Goal: Transaction & Acquisition: Purchase product/service

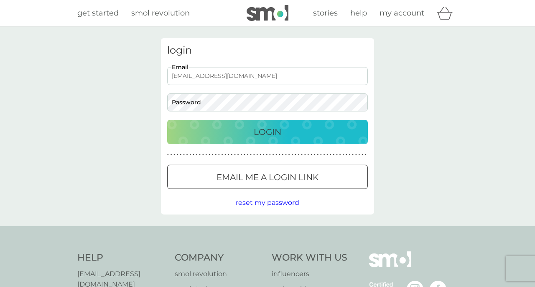
type input "[EMAIL_ADDRESS][DOMAIN_NAME]"
click at [272, 131] on p "Login" at bounding box center [268, 131] width 28 height 13
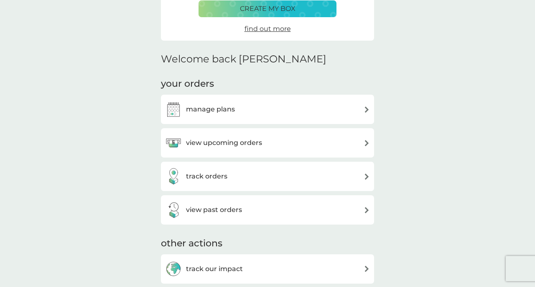
scroll to position [162, 0]
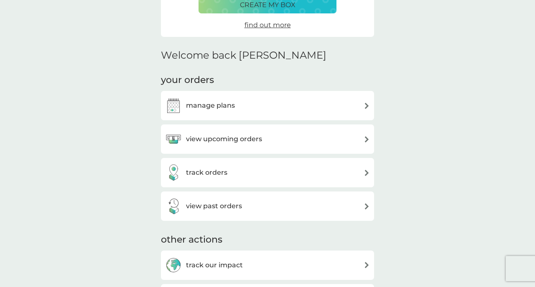
click at [367, 136] on img at bounding box center [367, 139] width 6 height 6
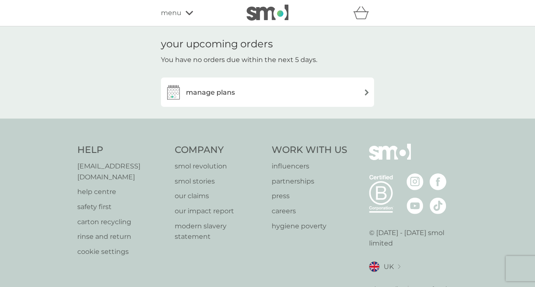
click at [367, 91] on img at bounding box center [367, 92] width 6 height 6
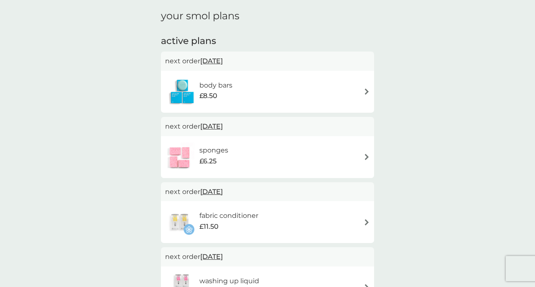
scroll to position [118, 0]
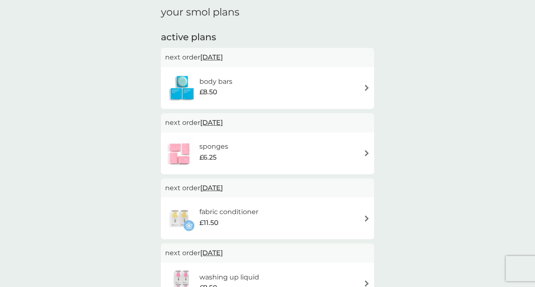
click at [367, 85] on img at bounding box center [367, 87] width 6 height 6
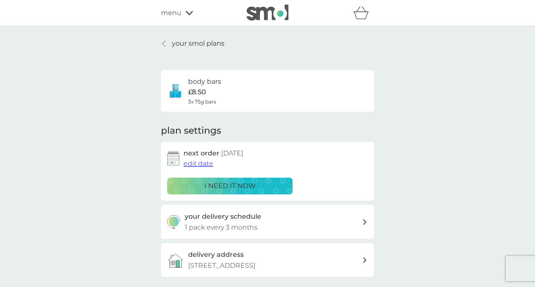
click at [235, 182] on p "i need it now" at bounding box center [230, 185] width 51 height 11
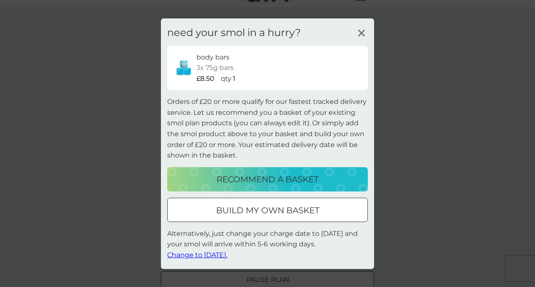
scroll to position [22, 0]
click at [271, 177] on p "recommend a basket" at bounding box center [268, 178] width 102 height 13
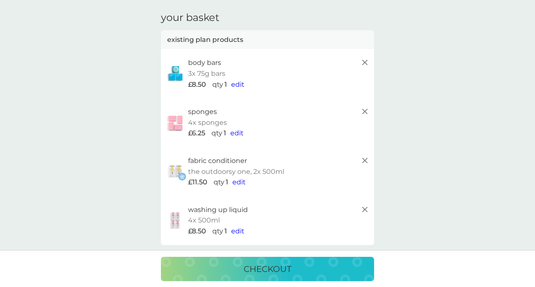
scroll to position [31, 0]
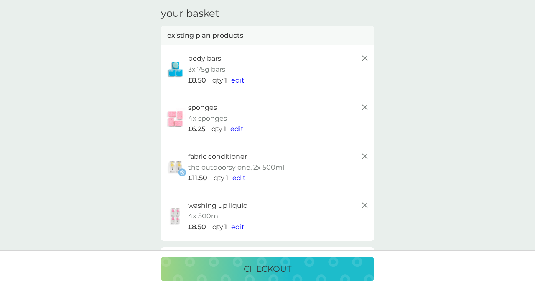
click at [363, 105] on line at bounding box center [365, 107] width 5 height 5
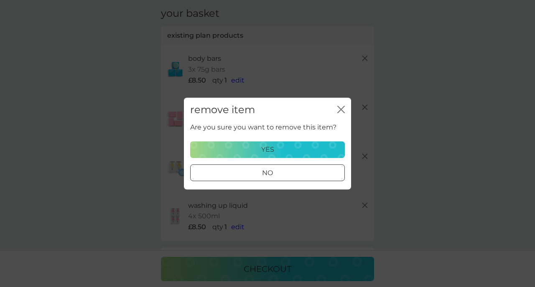
click at [269, 148] on p "yes" at bounding box center [267, 149] width 13 height 11
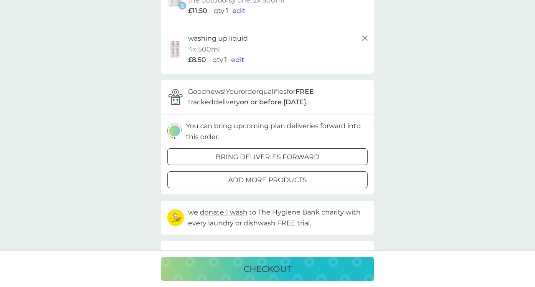
scroll to position [149, 0]
click at [263, 175] on div at bounding box center [268, 178] width 30 height 9
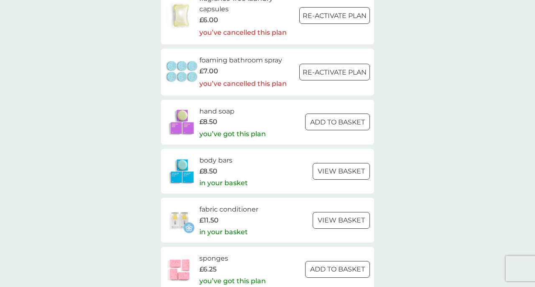
scroll to position [1029, 0]
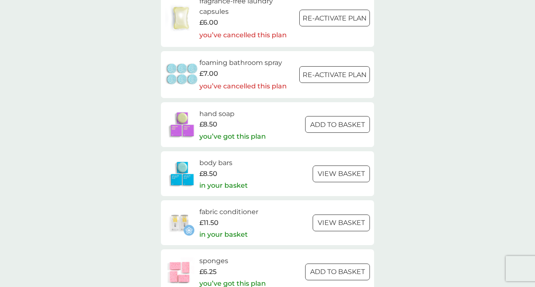
click at [337, 123] on div at bounding box center [338, 124] width 2 height 2
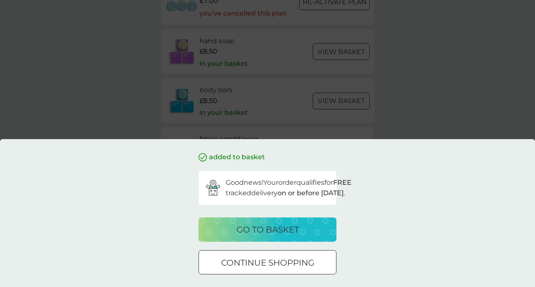
scroll to position [1106, 0]
click at [277, 228] on p "go to basket" at bounding box center [268, 229] width 62 height 13
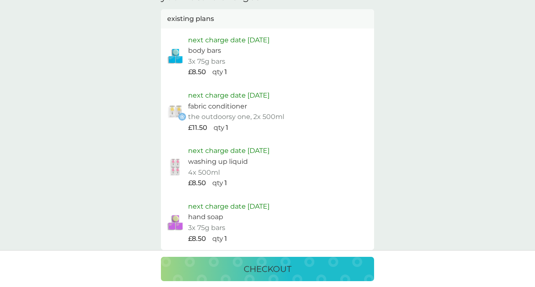
scroll to position [521, 0]
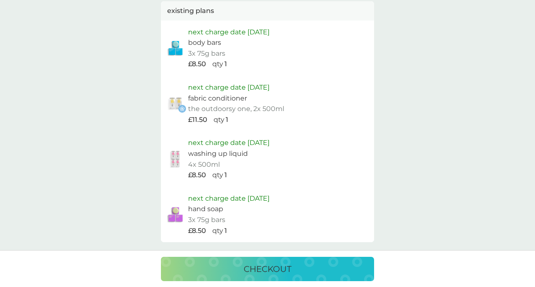
click at [265, 269] on p "checkout" at bounding box center [268, 268] width 48 height 13
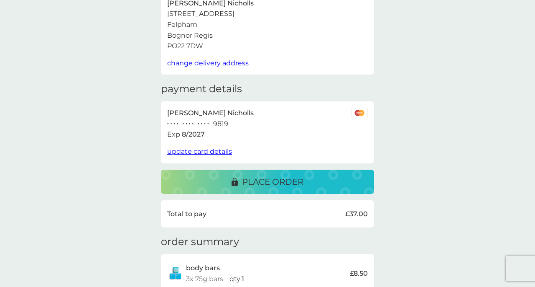
scroll to position [69, 0]
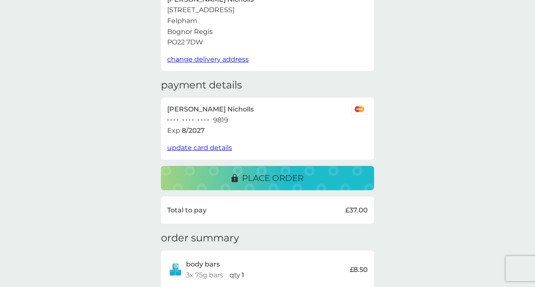
click at [271, 173] on p "place order" at bounding box center [272, 177] width 61 height 13
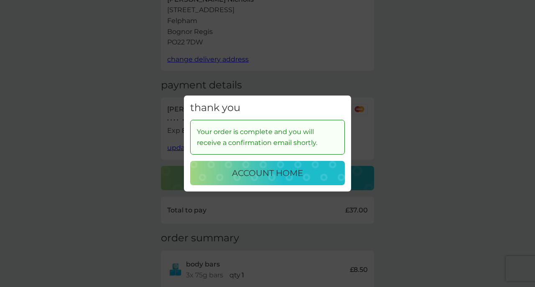
click at [281, 171] on p "account home" at bounding box center [267, 172] width 71 height 13
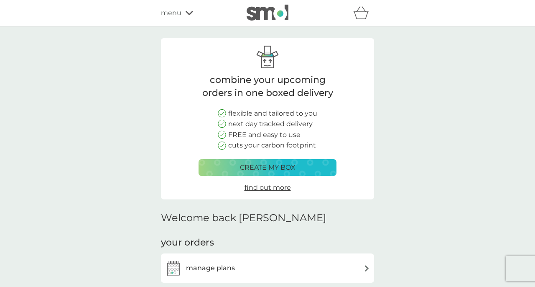
click at [272, 166] on p "create my box" at bounding box center [268, 167] width 56 height 11
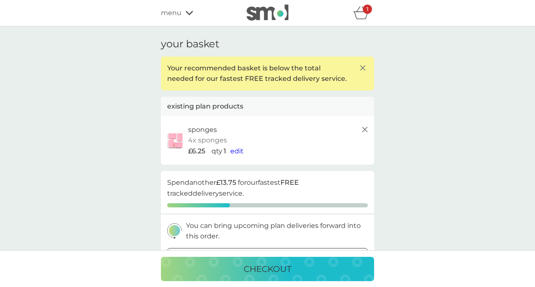
click at [171, 11] on span "menu" at bounding box center [171, 13] width 20 height 11
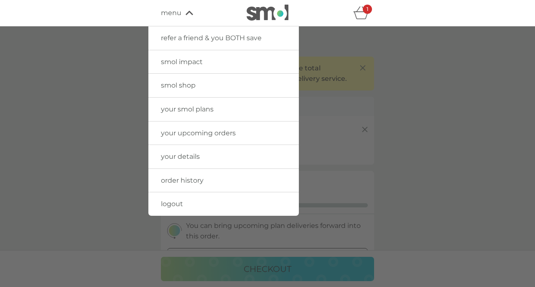
click at [207, 106] on span "your smol plans" at bounding box center [187, 109] width 53 height 8
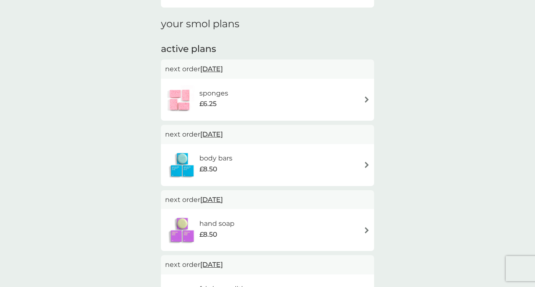
scroll to position [110, 0]
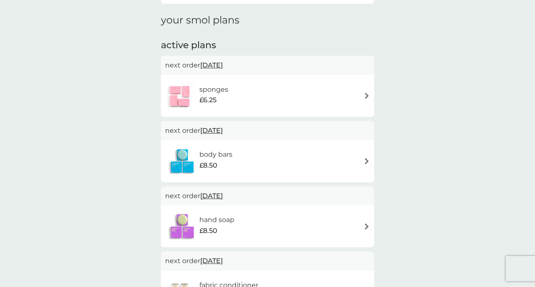
click at [367, 92] on img at bounding box center [367, 95] width 6 height 6
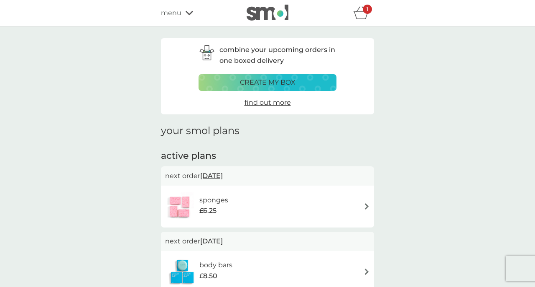
click at [363, 13] on div "1" at bounding box center [367, 9] width 9 height 9
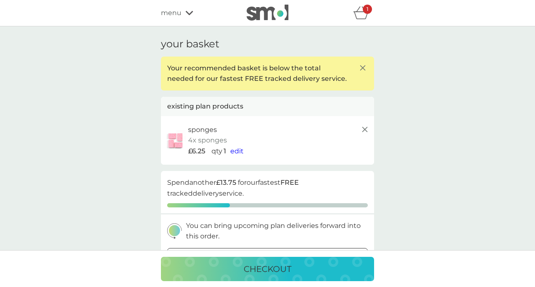
click at [167, 11] on span "menu" at bounding box center [171, 13] width 20 height 11
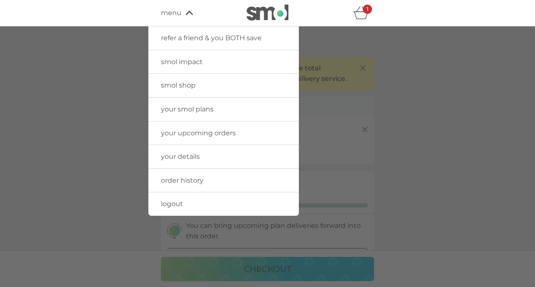
click at [169, 202] on span "logout" at bounding box center [172, 204] width 22 height 8
